Goal: Task Accomplishment & Management: Manage account settings

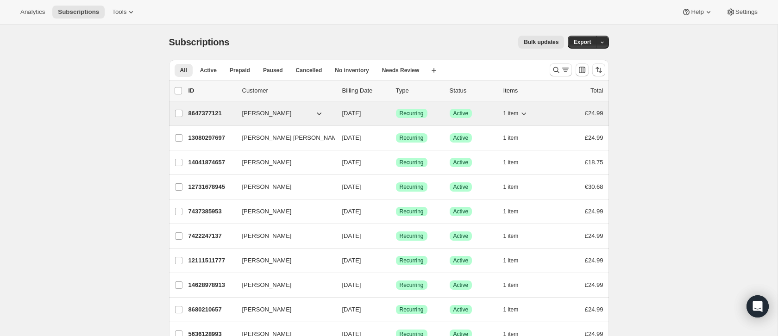
click at [195, 112] on p "8647377121" at bounding box center [211, 113] width 46 height 9
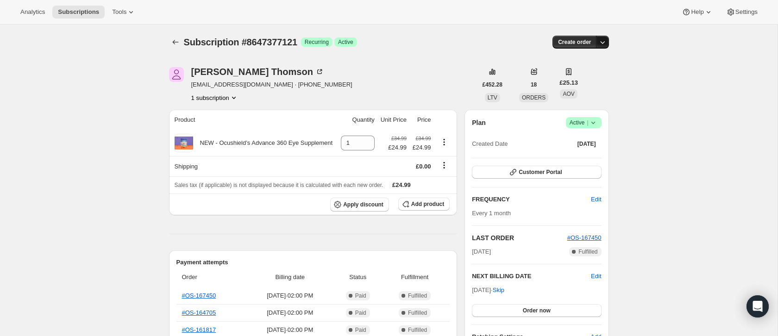
click at [602, 43] on icon "button" at bounding box center [602, 41] width 9 height 9
click at [550, 171] on span "Customer Portal" at bounding box center [539, 171] width 43 height 7
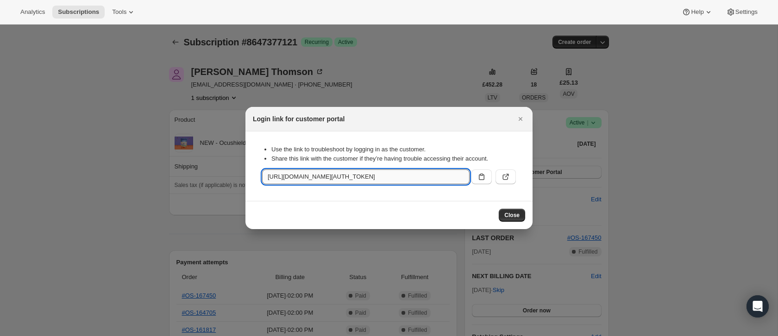
click at [447, 175] on input "[URL][DOMAIN_NAME][AUTH_TOKEN]" at bounding box center [365, 176] width 207 height 15
click at [515, 123] on button "Close" at bounding box center [520, 118] width 13 height 13
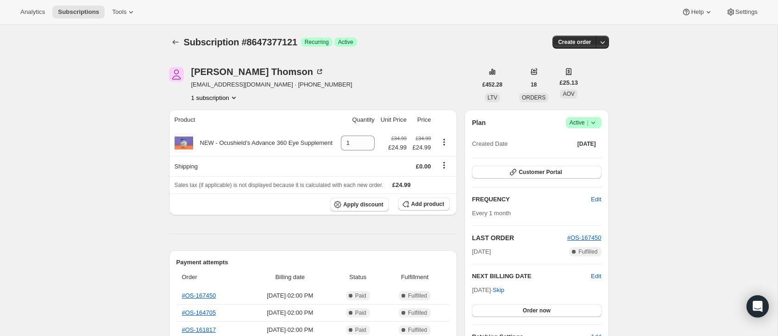
click at [175, 44] on icon "Subscriptions" at bounding box center [175, 41] width 9 height 9
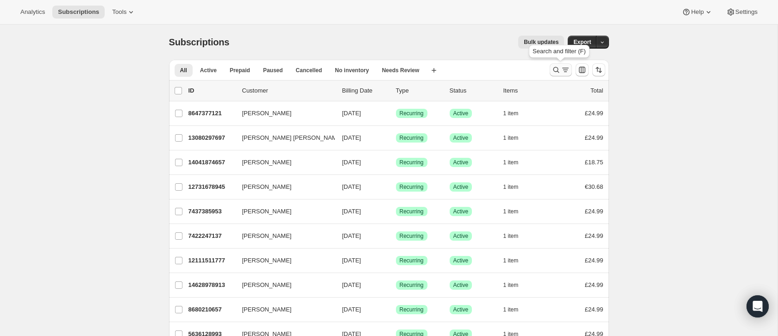
click at [561, 70] on icon "Search and filter results" at bounding box center [565, 69] width 9 height 9
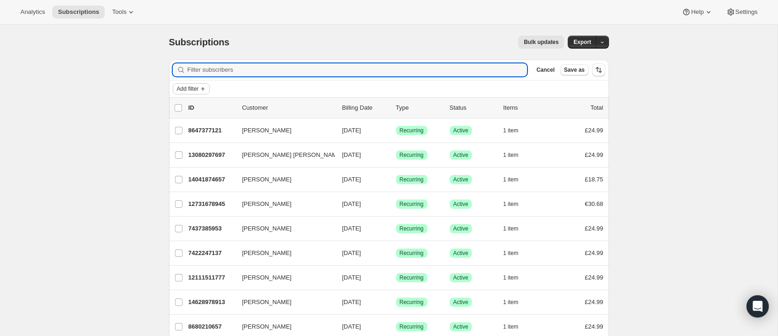
click at [191, 89] on span "Add filter" at bounding box center [188, 88] width 22 height 7
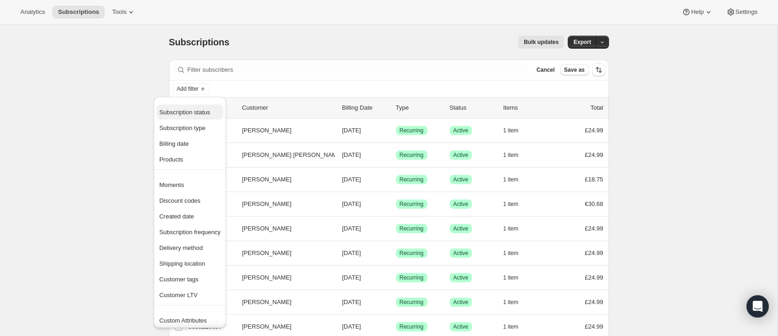
click at [192, 115] on span "Subscription status" at bounding box center [184, 112] width 51 height 7
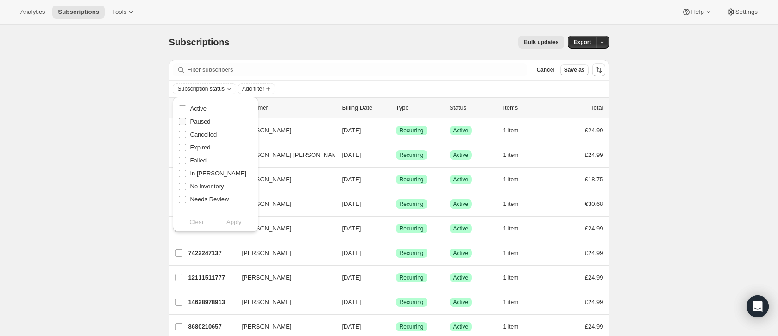
click at [198, 123] on span "Paused" at bounding box center [200, 121] width 20 height 7
click at [186, 123] on input "Paused" at bounding box center [182, 121] width 7 height 7
checkbox input "true"
click at [232, 220] on span "Apply" at bounding box center [233, 222] width 15 height 9
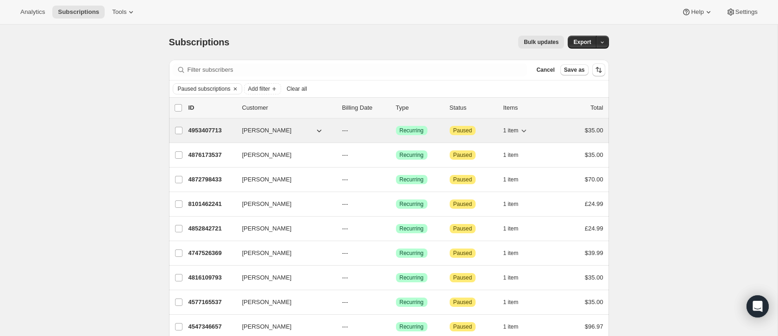
click at [212, 128] on p "4953407713" at bounding box center [211, 130] width 46 height 9
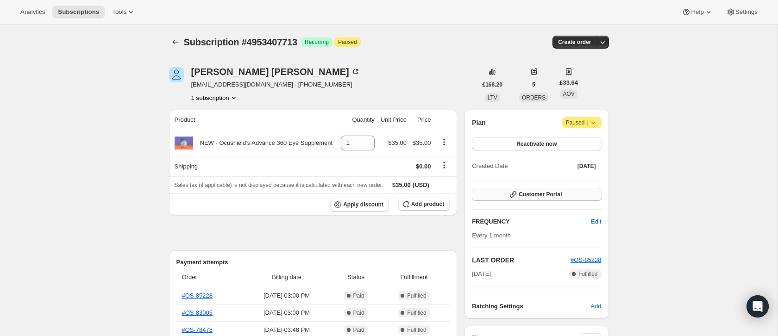
click at [518, 193] on span "Customer Portal" at bounding box center [539, 194] width 43 height 7
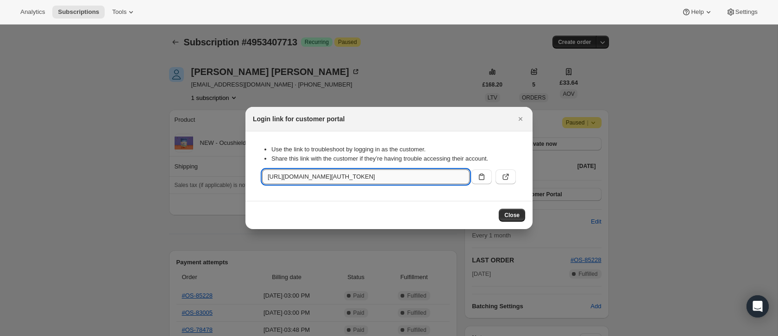
click at [456, 181] on input "[URL][DOMAIN_NAME][AUTH_TOKEN]" at bounding box center [365, 176] width 207 height 15
click at [502, 178] on icon ":rpl:" at bounding box center [505, 176] width 9 height 9
click at [240, 81] on div at bounding box center [389, 168] width 778 height 336
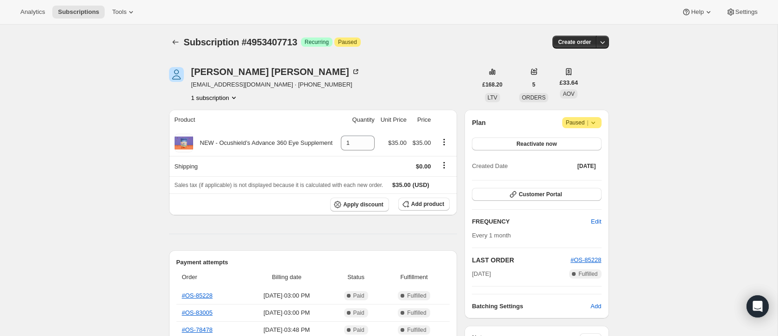
click at [169, 42] on div at bounding box center [176, 42] width 15 height 13
click at [171, 41] on icon "Subscriptions" at bounding box center [175, 41] width 9 height 9
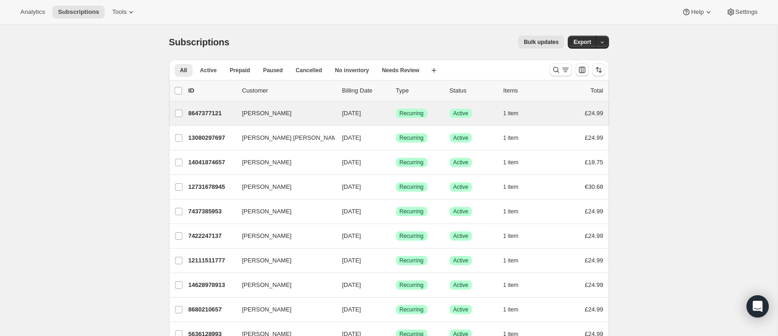
click at [283, 121] on div "[PERSON_NAME] 8647377121 [PERSON_NAME] [DATE] Success Recurring Success Active …" at bounding box center [389, 113] width 440 height 24
click at [258, 114] on span "[PERSON_NAME]" at bounding box center [267, 113] width 50 height 9
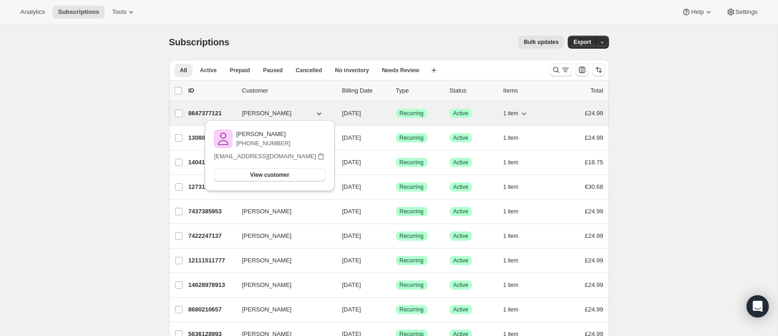
click at [210, 110] on p "8647377121" at bounding box center [211, 113] width 46 height 9
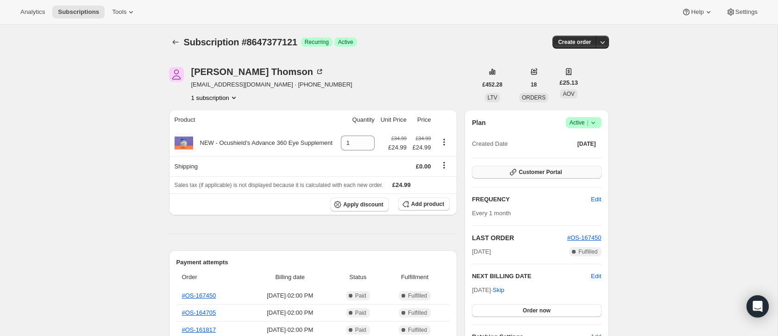
click at [561, 171] on span "Customer Portal" at bounding box center [539, 171] width 43 height 7
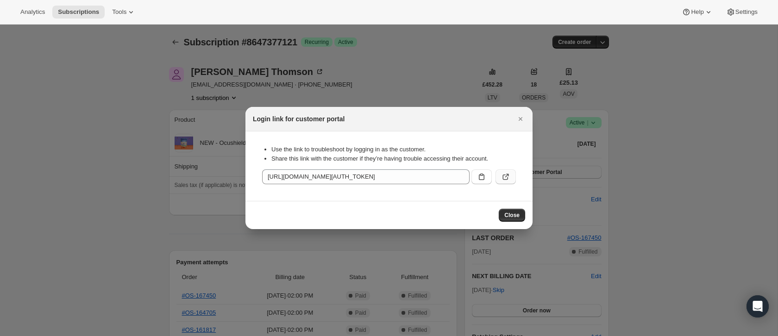
click at [504, 175] on icon ":r16b:" at bounding box center [505, 176] width 9 height 9
click at [515, 209] on button "Close" at bounding box center [512, 215] width 26 height 13
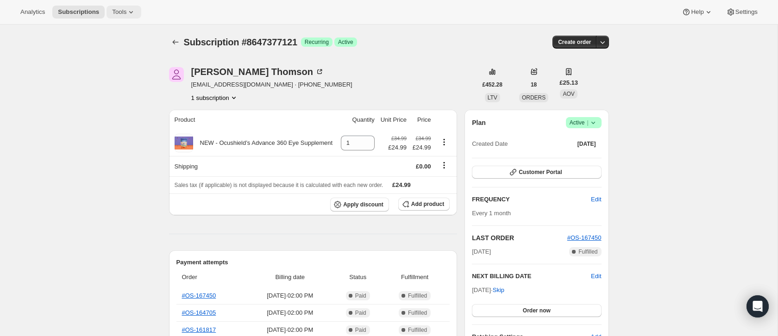
click at [112, 9] on button "Tools" at bounding box center [123, 12] width 35 height 13
